Goal: Download file/media

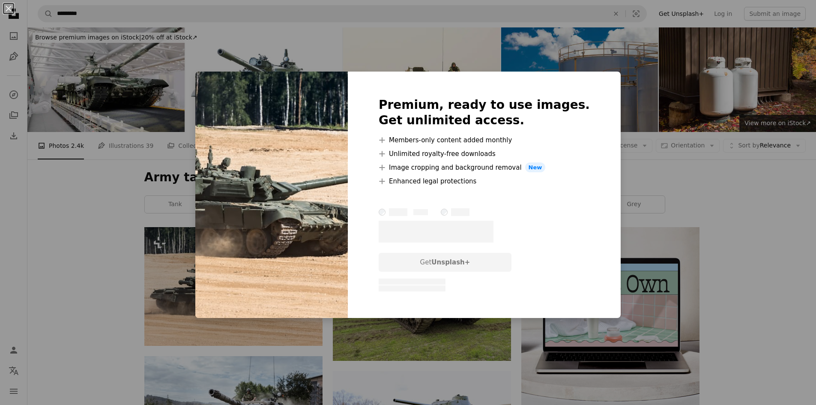
scroll to position [86, 0]
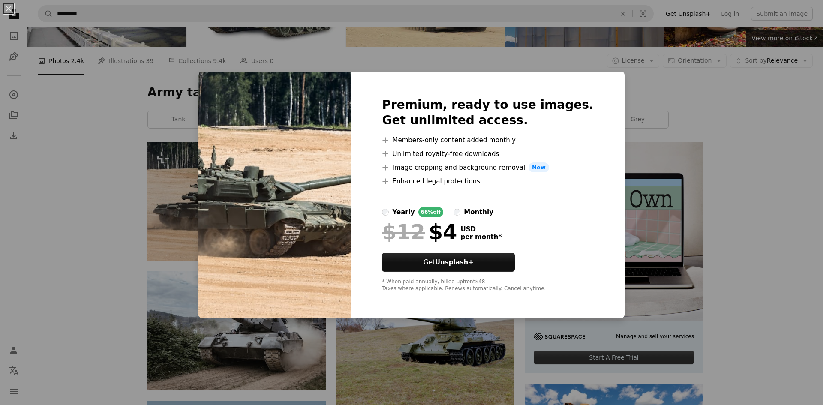
click at [633, 80] on div "An X shape Premium, ready to use images. Get unlimited access. A plus sign Memb…" at bounding box center [411, 202] width 823 height 405
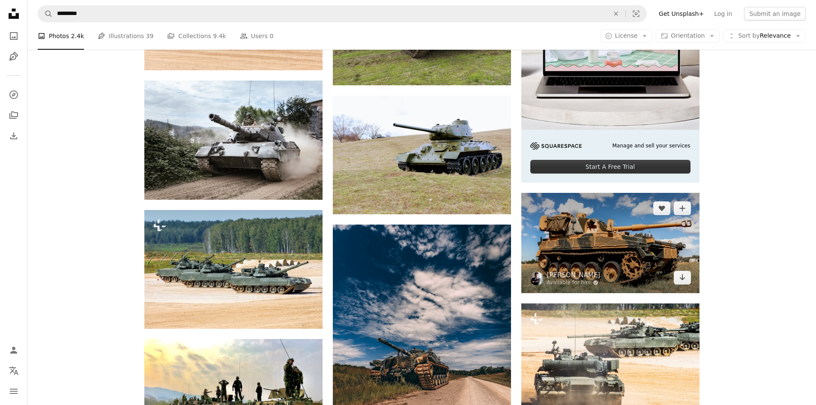
scroll to position [343, 0]
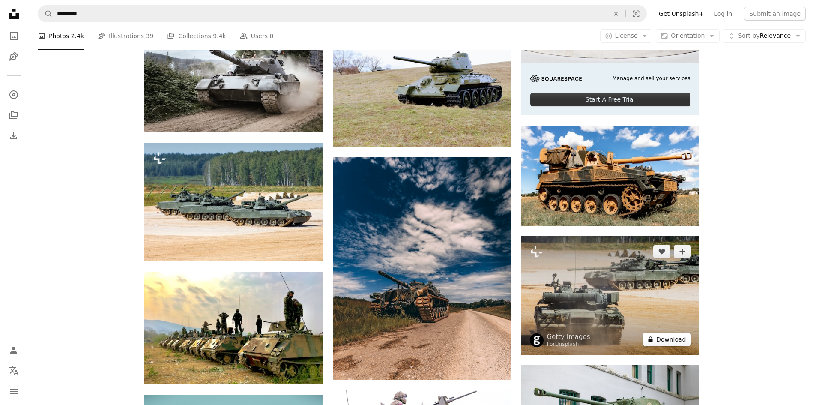
click at [666, 343] on button "A lock Download" at bounding box center [667, 340] width 48 height 14
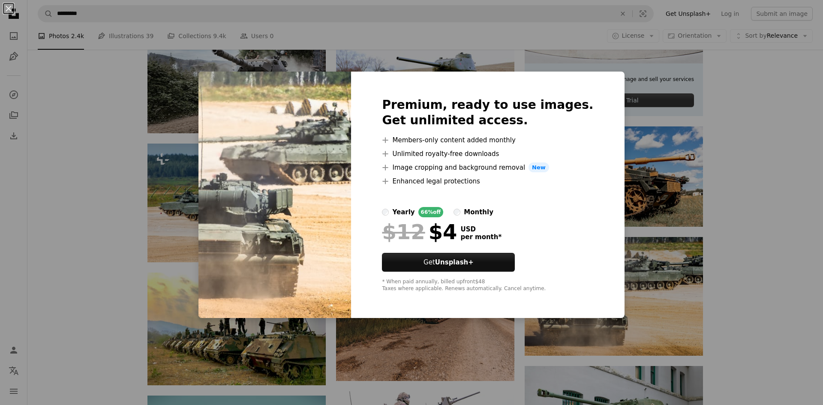
click at [680, 108] on div "An X shape Premium, ready to use images. Get unlimited access. A plus sign Memb…" at bounding box center [411, 202] width 823 height 405
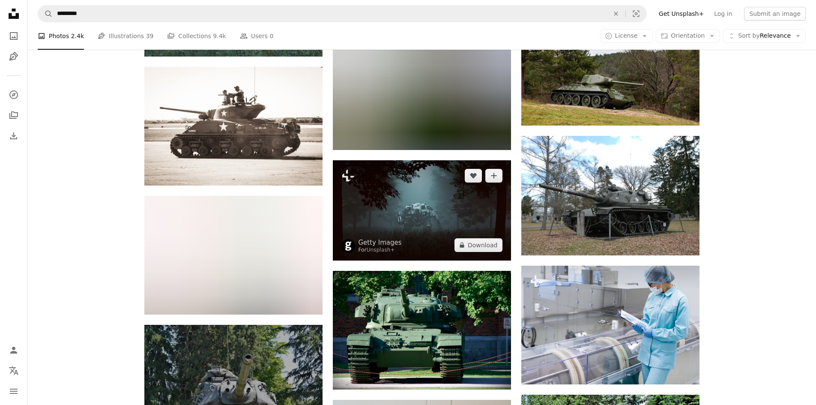
scroll to position [2014, 0]
